Goal: Task Accomplishment & Management: Use online tool/utility

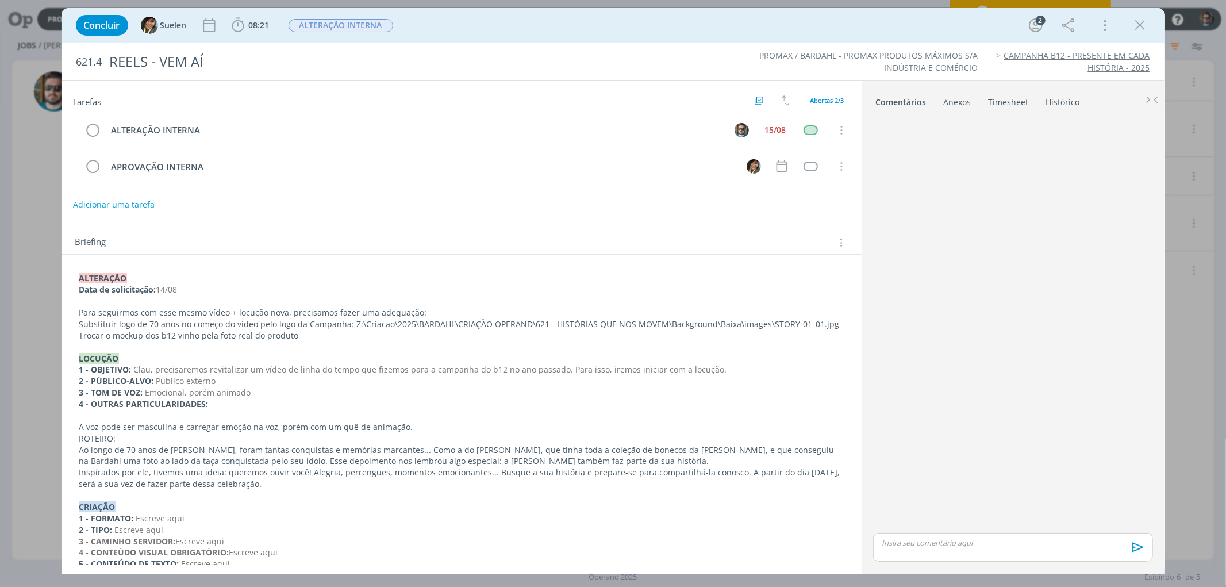
click at [1198, 351] on div "Concluir Suelen 08:21 Iniciar Apontar Data * [DATE] Horas * 00:00 Tarefa Seleci…" at bounding box center [613, 293] width 1226 height 587
click at [1022, 545] on p "dialog" at bounding box center [1012, 543] width 261 height 10
click at [1130, 555] on icon "dialog" at bounding box center [1135, 552] width 11 height 10
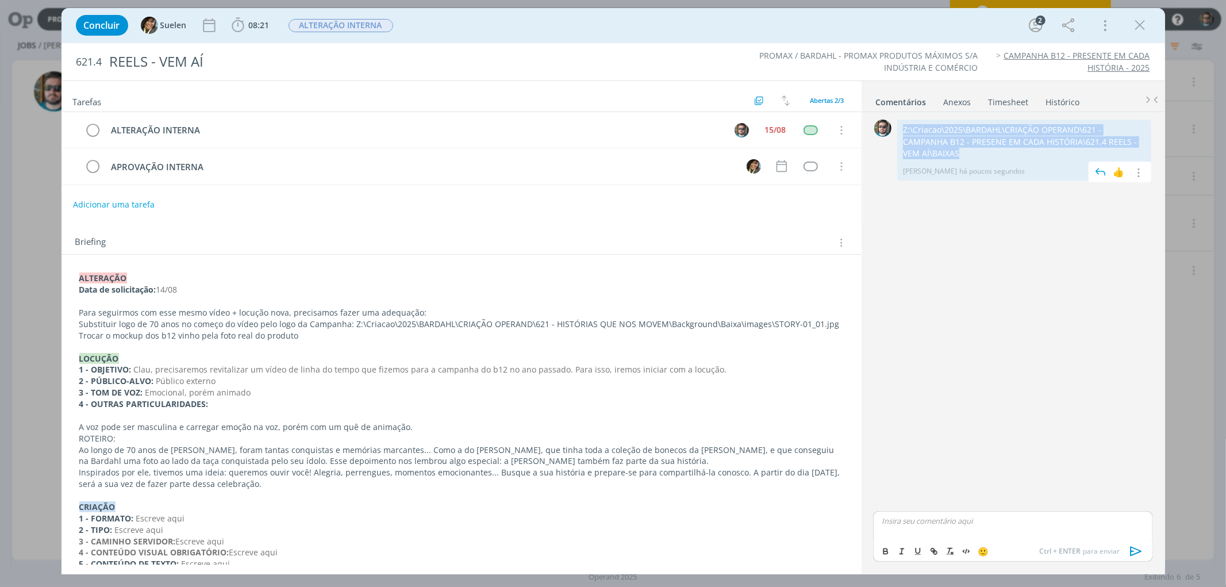
drag, startPoint x: 1151, startPoint y: 140, endPoint x: 903, endPoint y: 123, distance: 249.0
click at [903, 123] on div "Z:\Criacao\2025\BARDAHL\CRIAÇÃO OPERAND\621 - CAMPANHA B12 - PRESENE EM CADA HI…" at bounding box center [1024, 150] width 254 height 61
copy p "Z:\Criacao\2025\BARDAHL\CRIAÇÃO OPERAND\621 - CAMPANHA B12 - PRESENE EM CADA HI…"
click at [1145, 25] on icon "dialog" at bounding box center [1140, 25] width 17 height 17
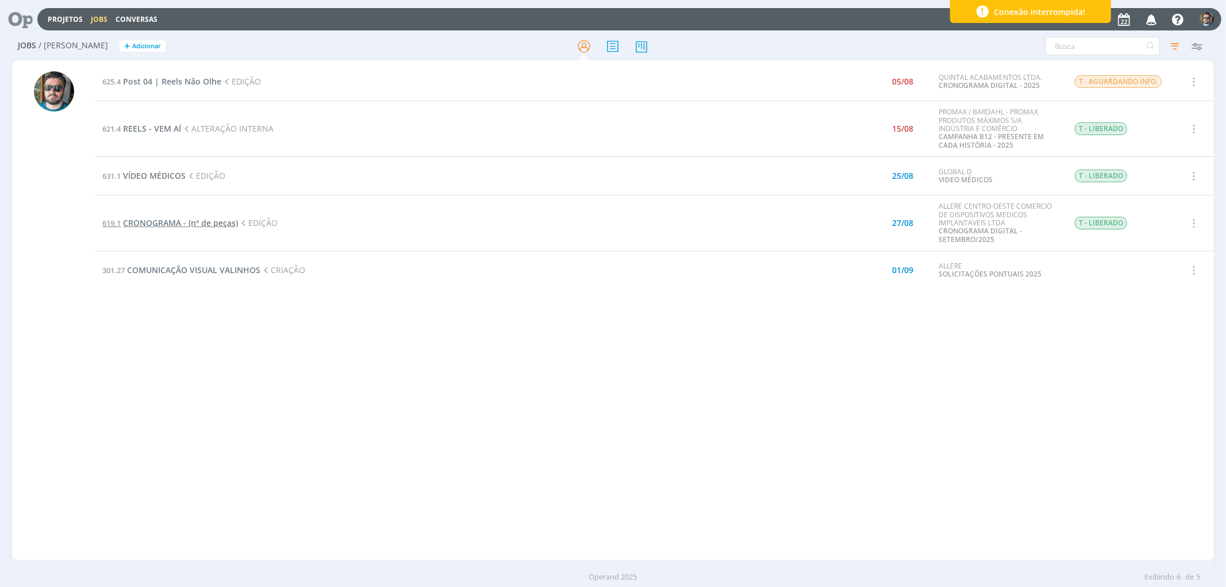
click at [148, 222] on span "CRONOGRAMA - (nº de peças)" at bounding box center [180, 222] width 115 height 11
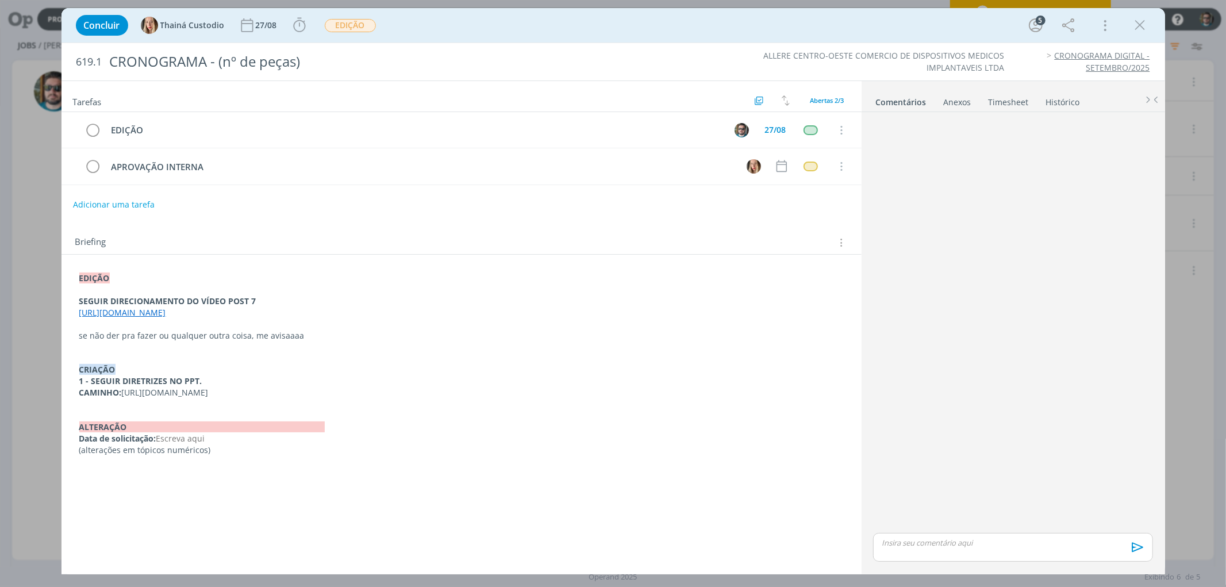
click at [166, 309] on link "[URL][DOMAIN_NAME]" at bounding box center [122, 312] width 87 height 11
click at [1139, 29] on icon "dialog" at bounding box center [1140, 25] width 17 height 17
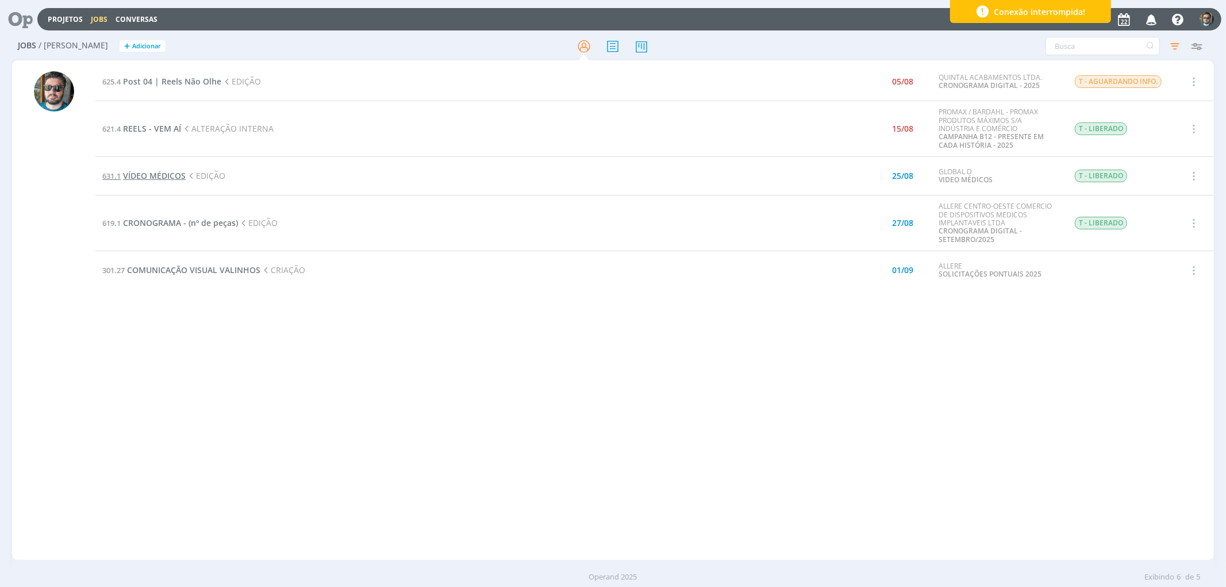
click at [169, 179] on span "VÍDEO MÉDICOS" at bounding box center [154, 175] width 63 height 11
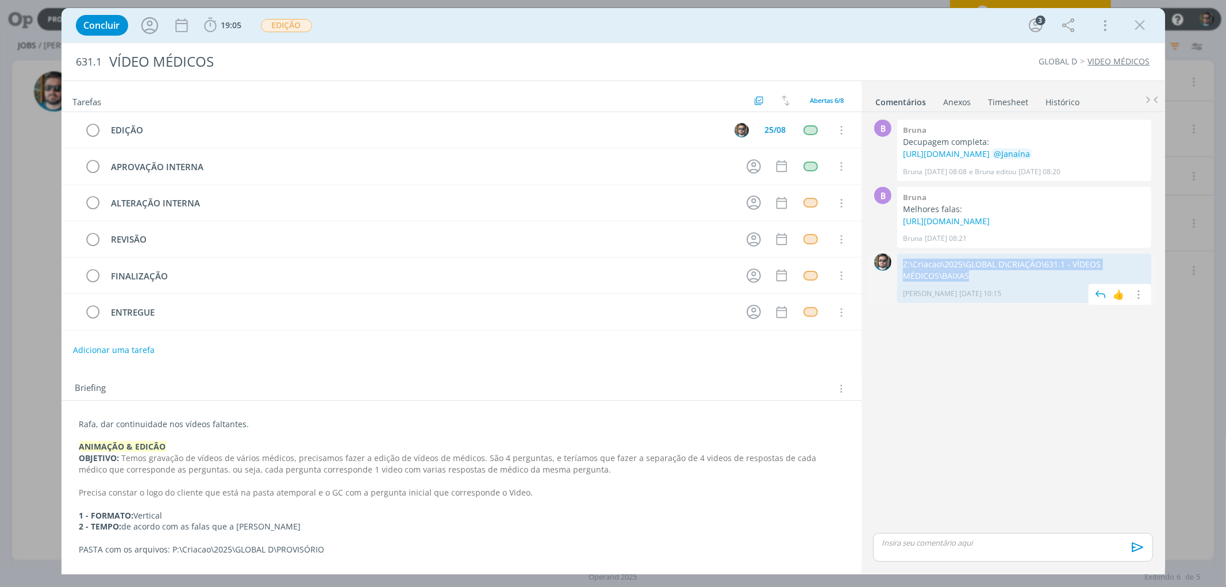
drag, startPoint x: 989, startPoint y: 300, endPoint x: 905, endPoint y: 287, distance: 84.8
click at [905, 282] on p "Z:\Criacao\2025\GLOBAL D\CRIAÇÃO\631.1 - VÍDEOS MÉDICOS\BAIXAS" at bounding box center [1024, 271] width 243 height 24
copy p "Z:\Criacao\2025\GLOBAL D\CRIAÇÃO\631.1 - VÍDEOS MÉDICOS\BAIXAS"
click at [1137, 25] on icon "dialog" at bounding box center [1140, 25] width 17 height 17
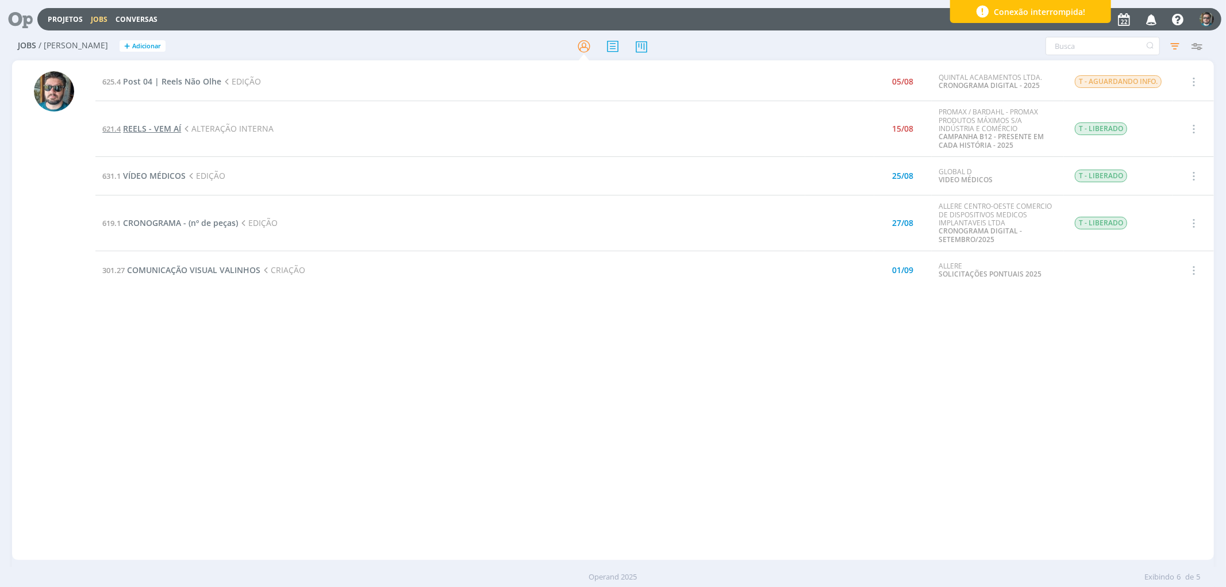
click at [151, 132] on span "REELS - VEM AÍ" at bounding box center [152, 128] width 58 height 11
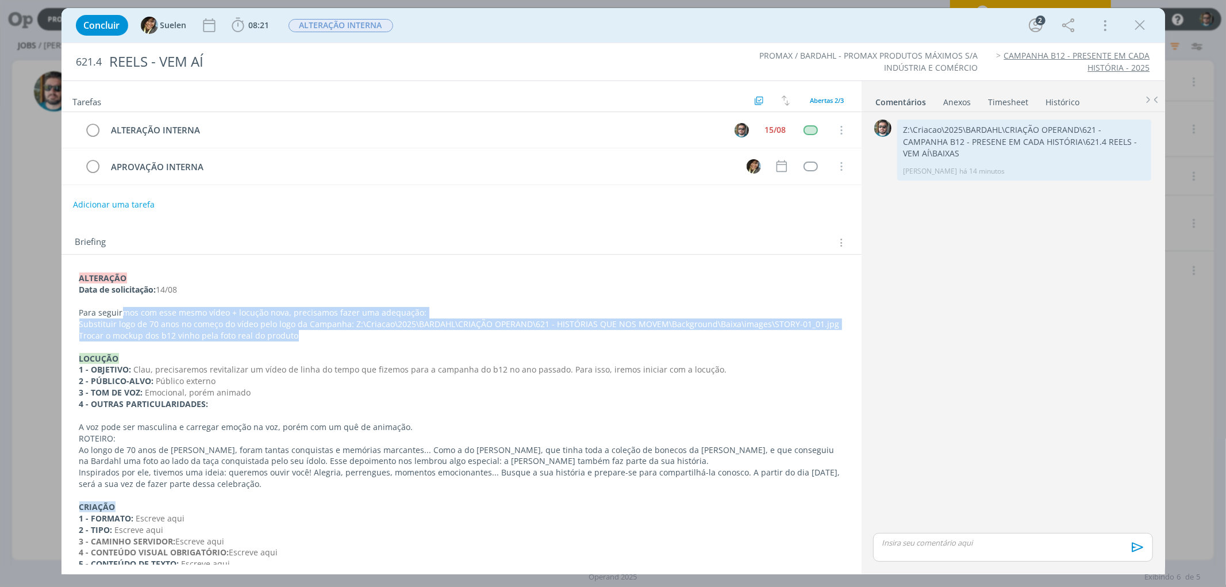
drag, startPoint x: 123, startPoint y: 309, endPoint x: 674, endPoint y: 335, distance: 551.4
click at [674, 335] on div "﻿ALTERAÇÃO Data de solicitação: 14/08 Para seguirmos com esse mesmo vídeo + loc…" at bounding box center [462, 483] width 782 height 431
click at [1141, 27] on icon "dialog" at bounding box center [1140, 25] width 17 height 17
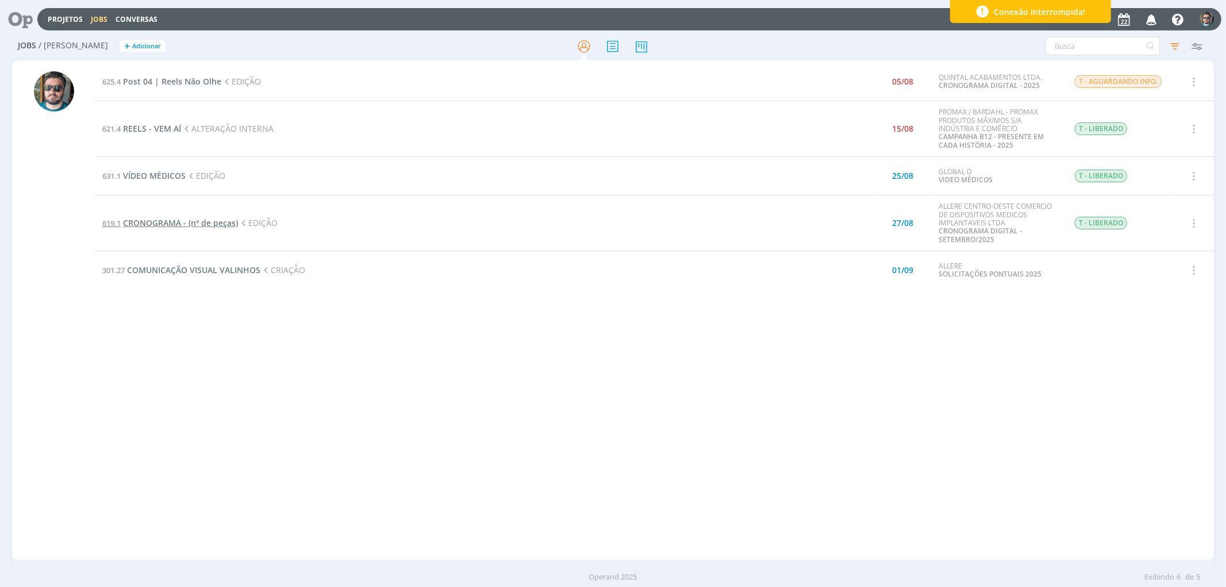
click at [163, 225] on span "CRONOGRAMA - (nº de peças)" at bounding box center [180, 222] width 115 height 11
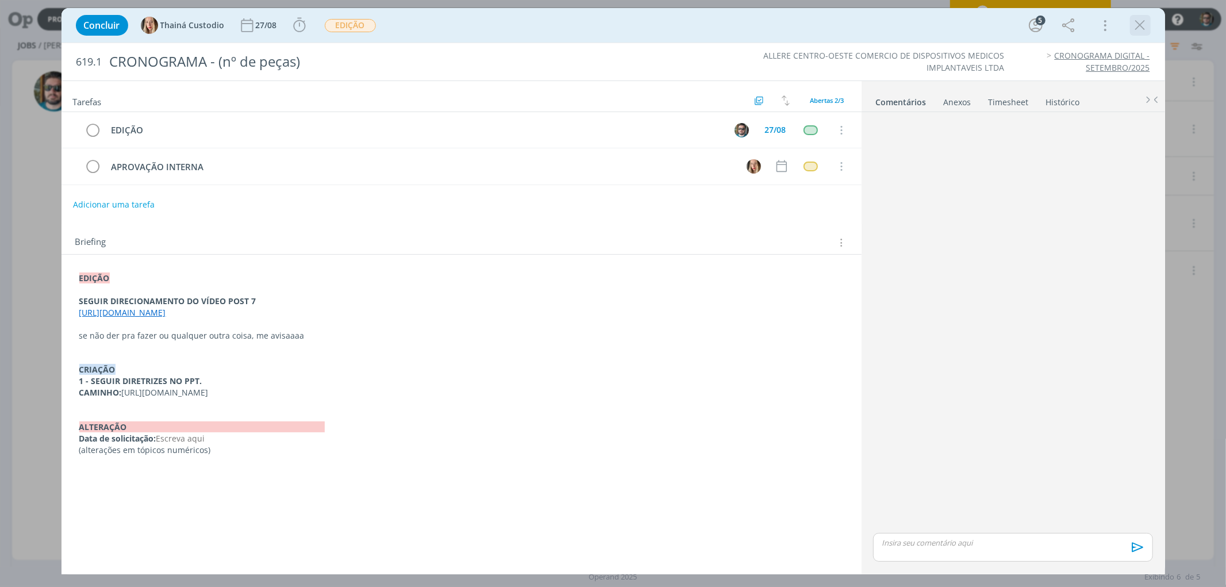
click at [1132, 22] on icon "dialog" at bounding box center [1140, 25] width 17 height 17
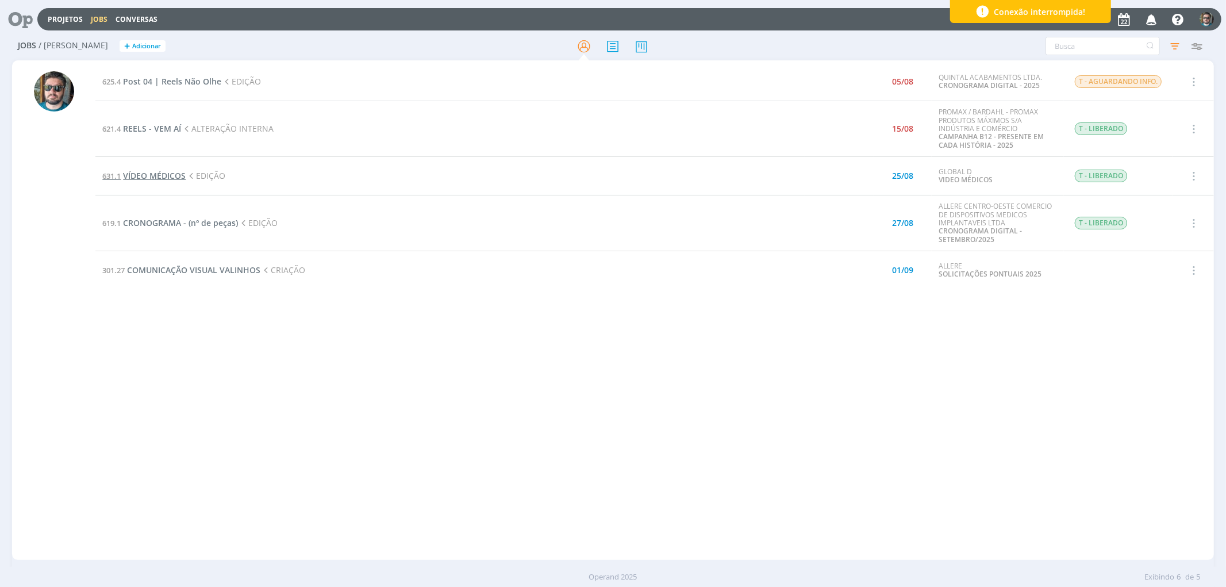
click at [147, 177] on span "VÍDEO MÉDICOS" at bounding box center [154, 175] width 63 height 11
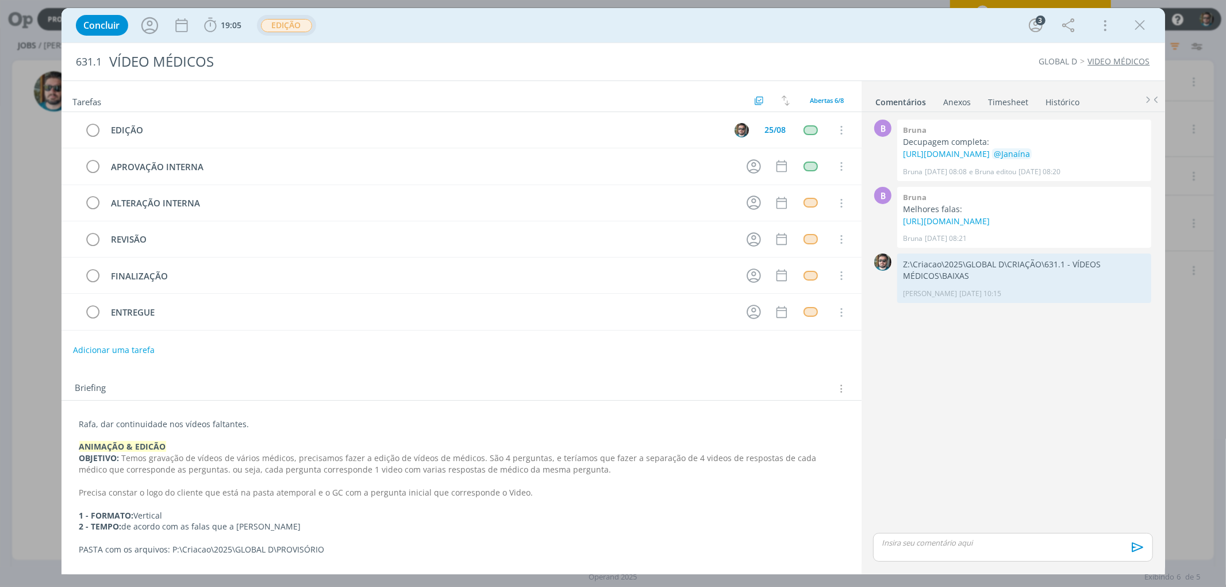
click at [278, 25] on span "EDIÇÃO" at bounding box center [286, 25] width 51 height 13
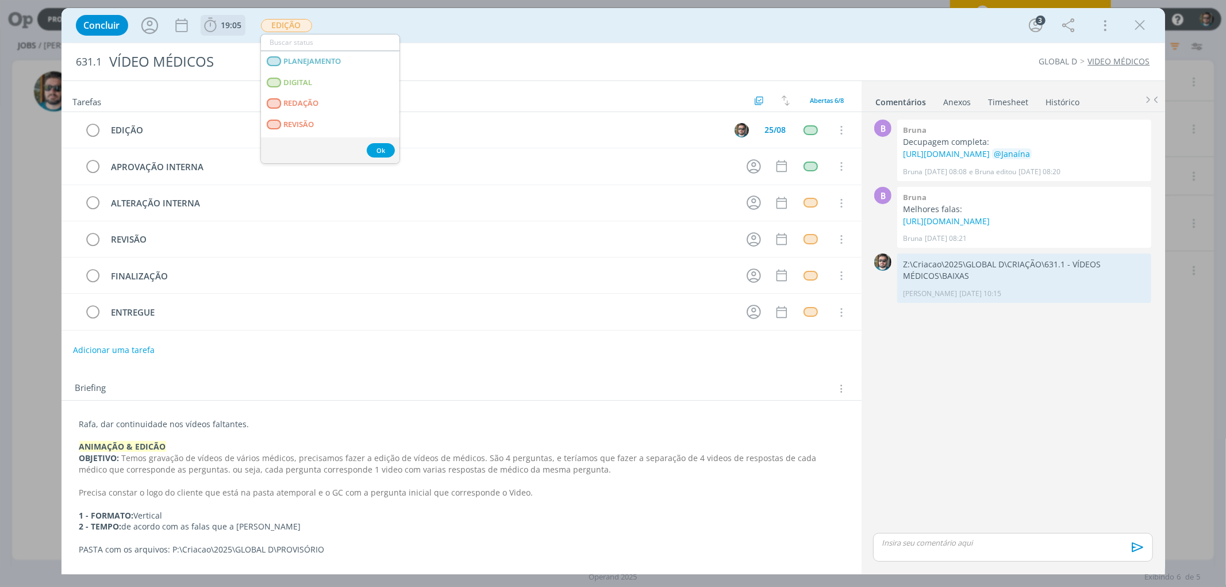
click at [227, 24] on span "19:05" at bounding box center [231, 25] width 21 height 11
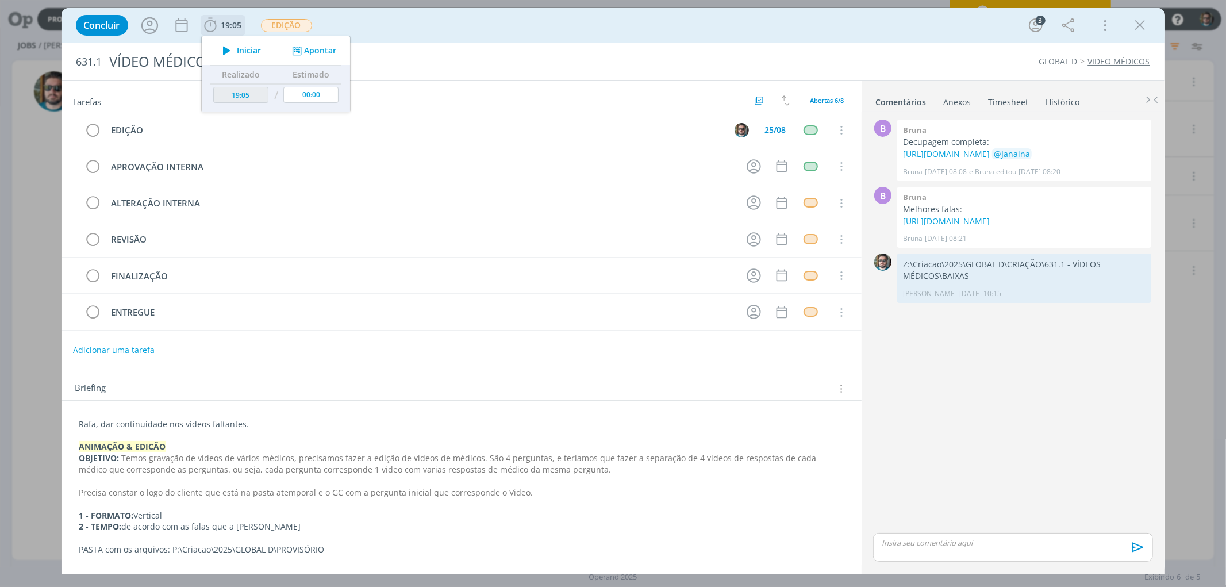
click at [249, 44] on button "Iniciar" at bounding box center [238, 51] width 45 height 16
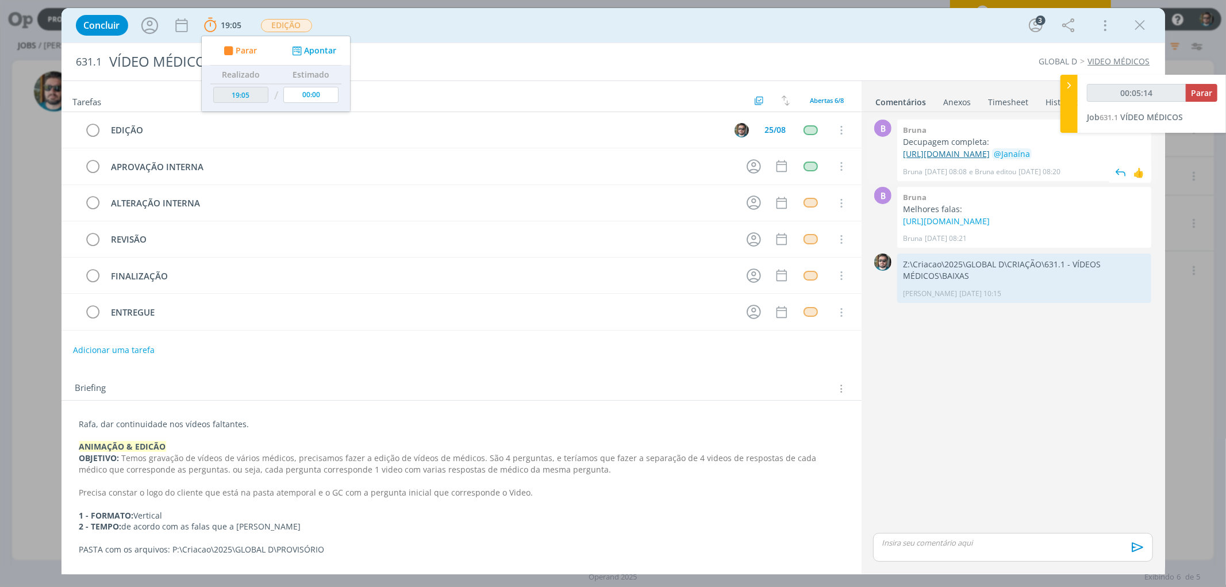
click at [951, 158] on link "[URL][DOMAIN_NAME]" at bounding box center [946, 153] width 87 height 11
type input "00:34:06"
